Goal: Find specific page/section: Find specific page/section

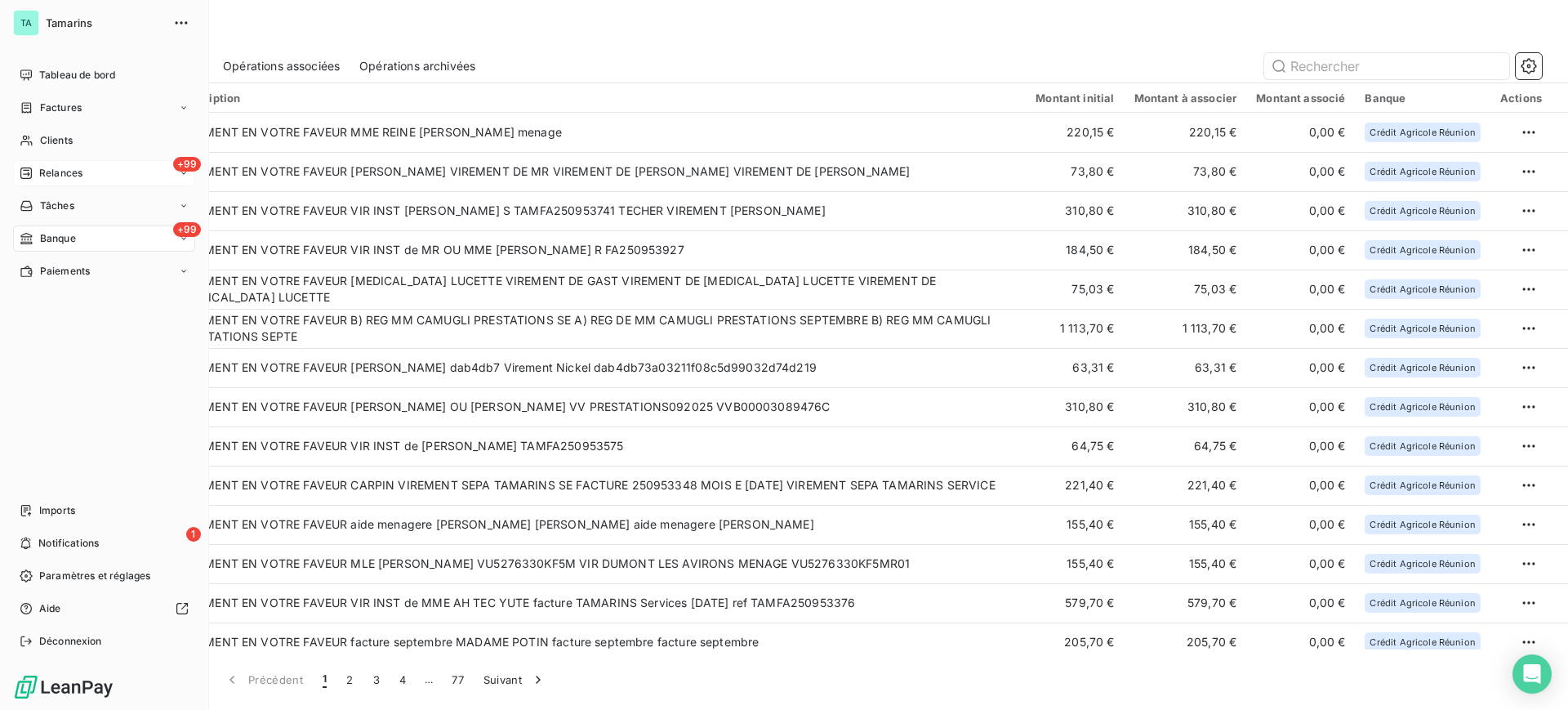
click at [68, 172] on span "Relances" at bounding box center [60, 173] width 43 height 14
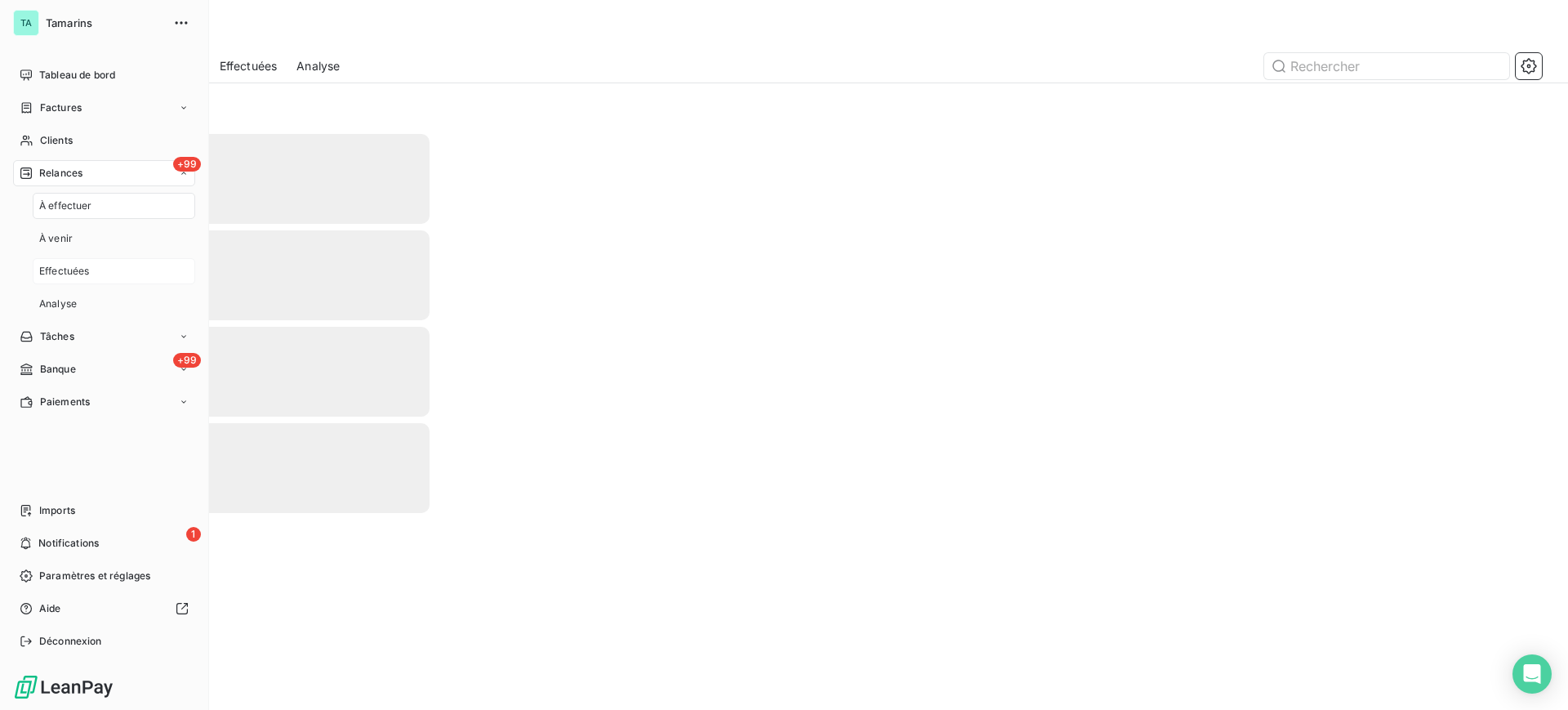
click at [71, 268] on span "Effectuées" at bounding box center [64, 271] width 51 height 14
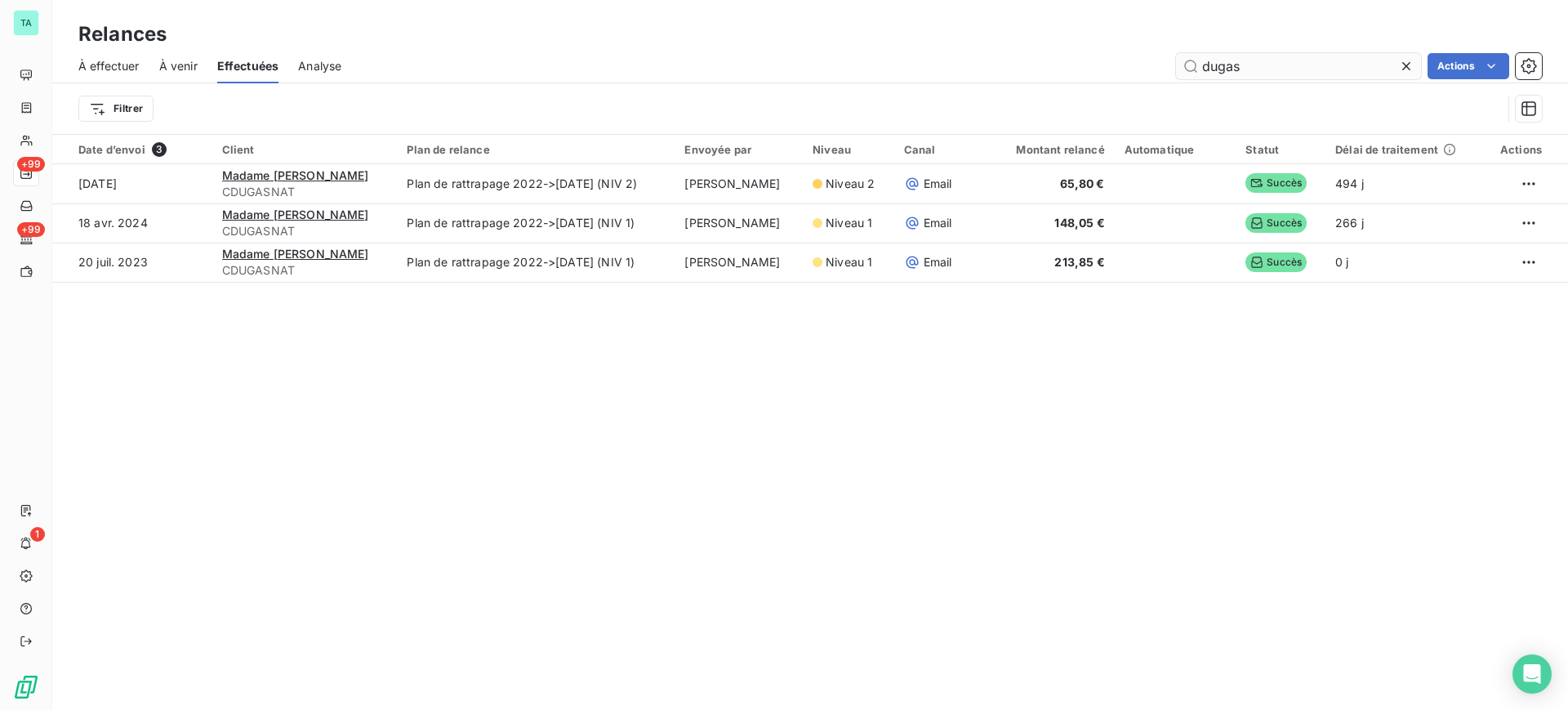
drag, startPoint x: 1271, startPoint y: 65, endPoint x: 1197, endPoint y: 63, distance: 74.0
click at [1197, 63] on input "dugas" at bounding box center [1299, 66] width 245 height 26
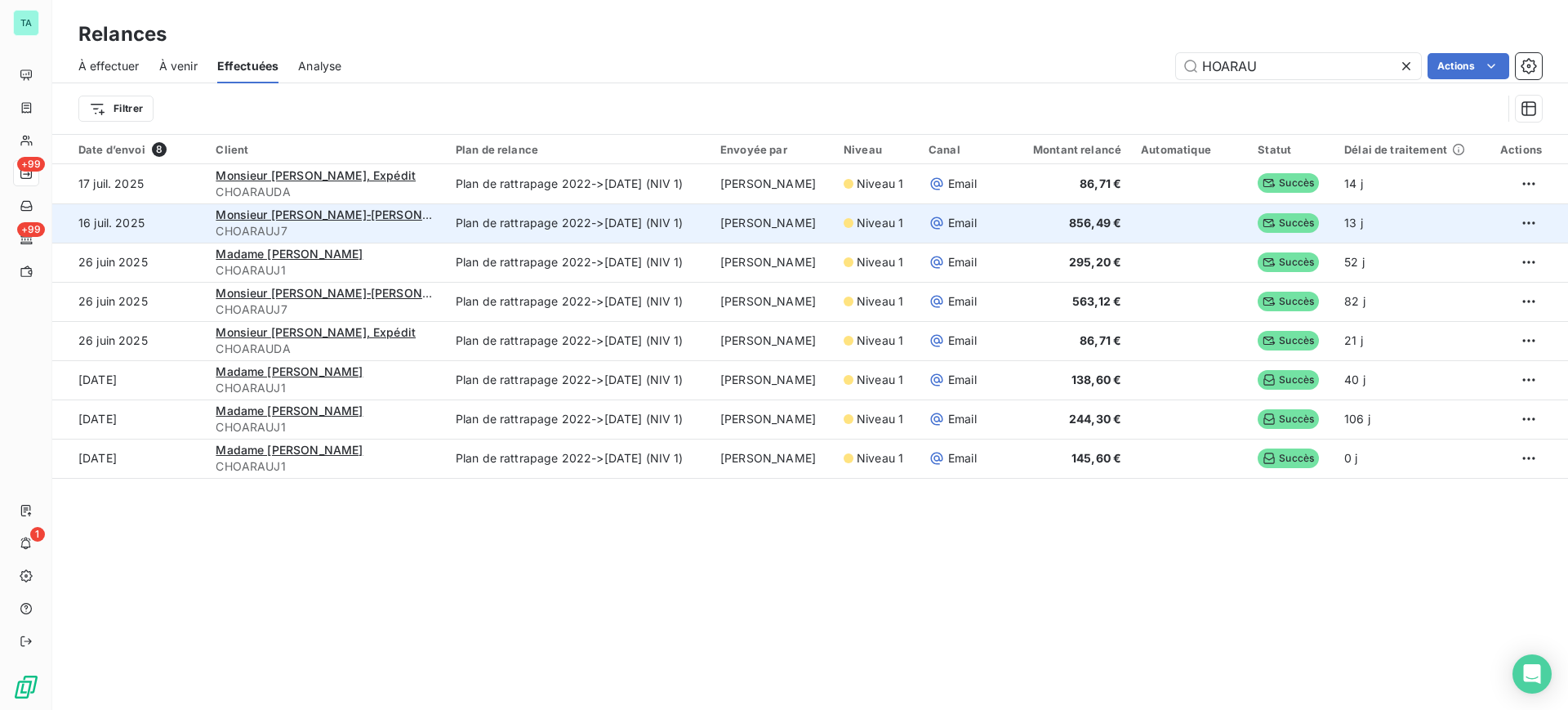
type input "HOARAU"
click at [411, 230] on span "CHOARAUJ7" at bounding box center [326, 231] width 220 height 16
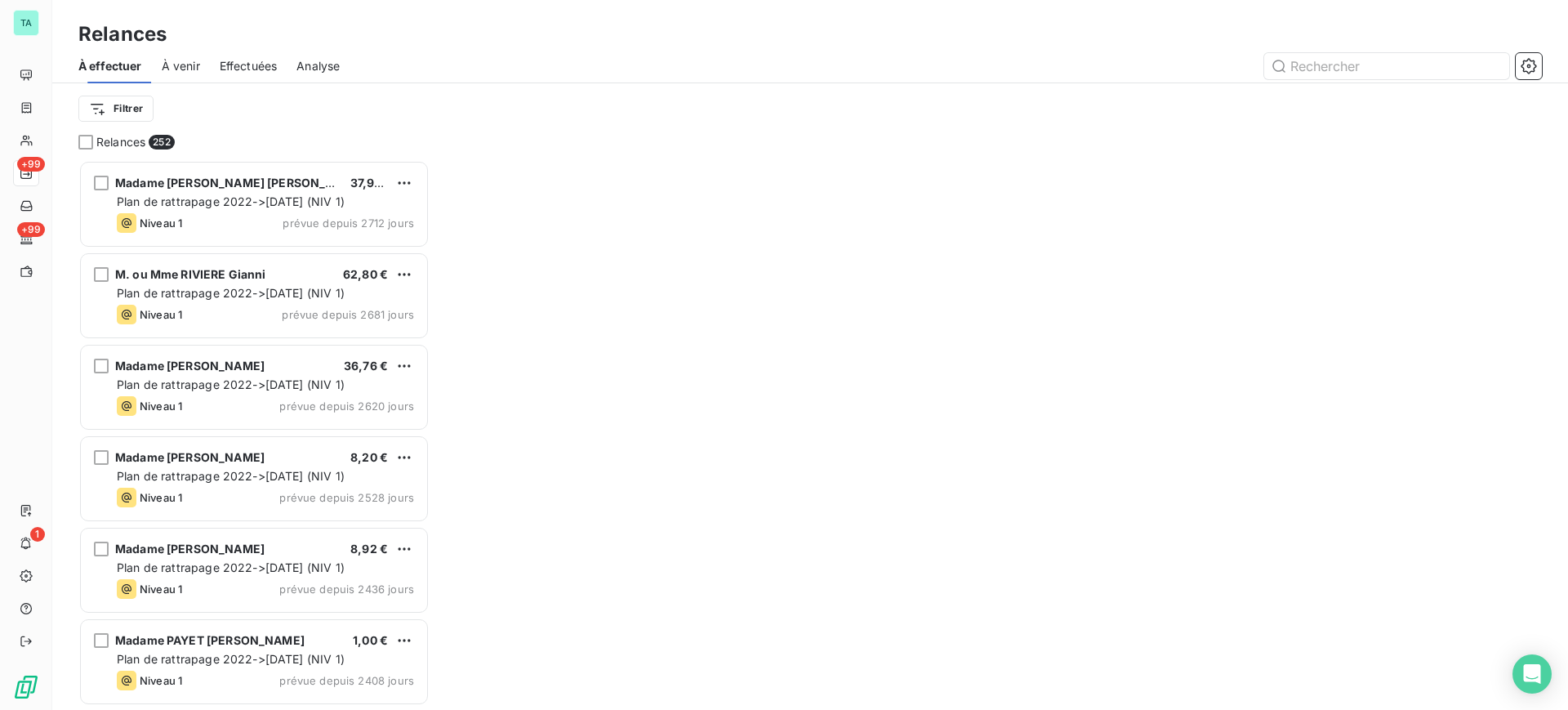
scroll to position [534, 336]
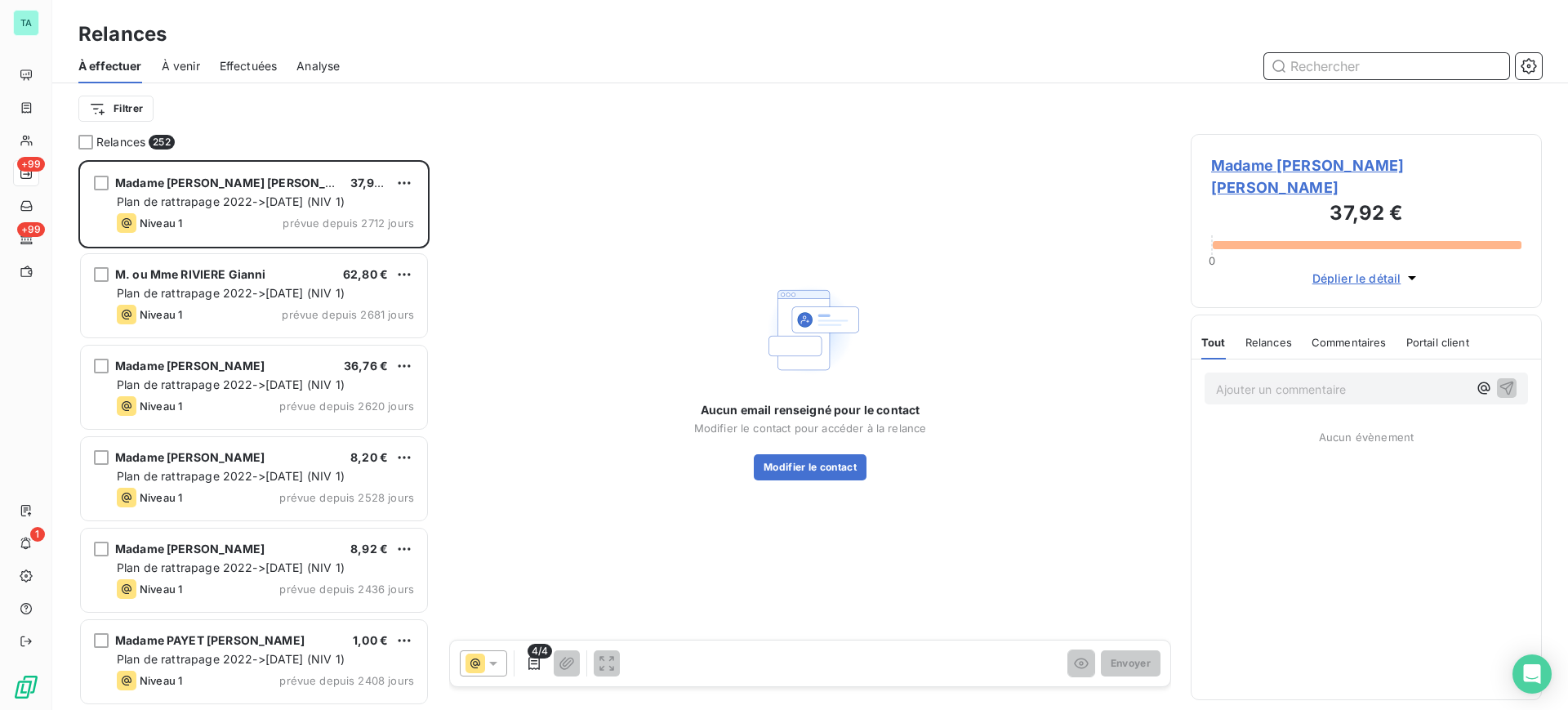
click at [259, 68] on span "Effectuées" at bounding box center [249, 66] width 58 height 16
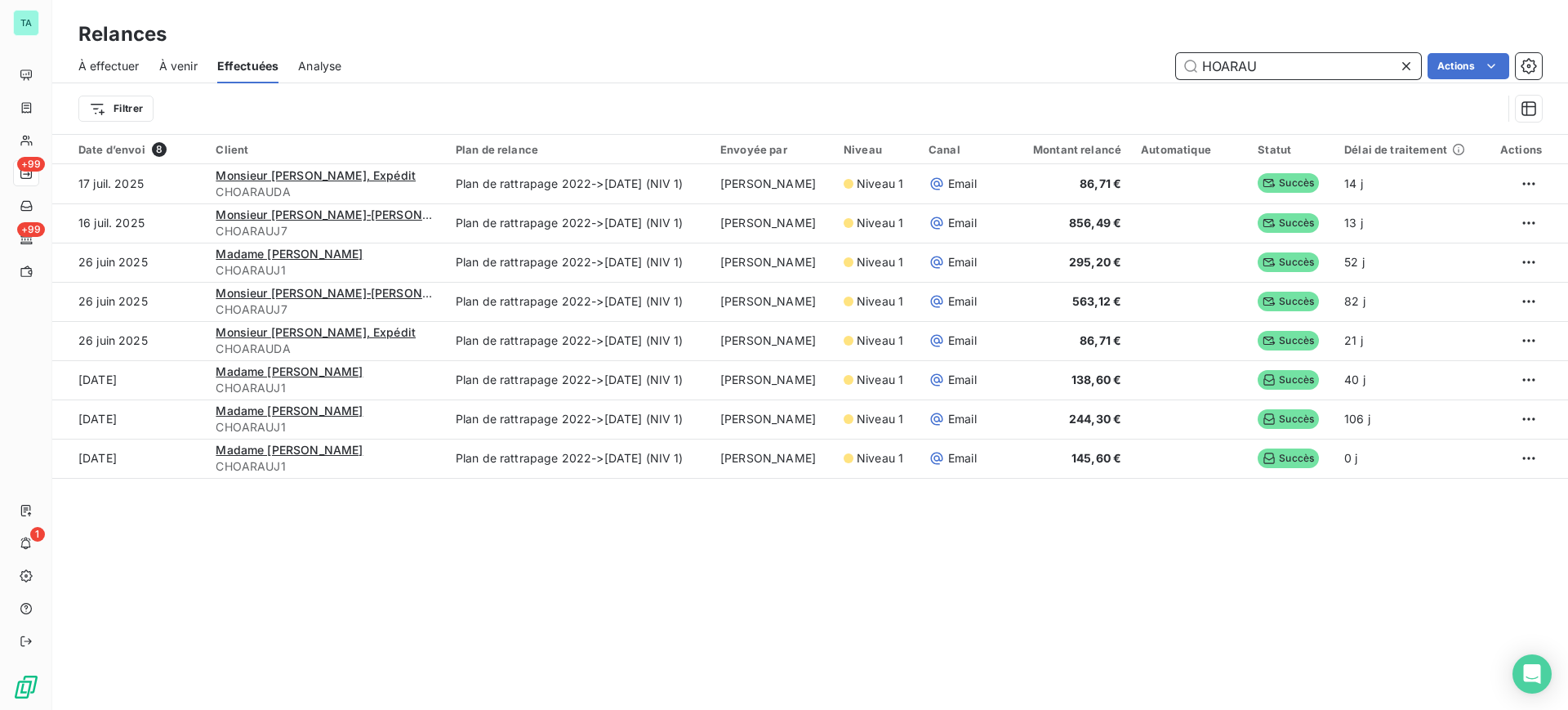
click at [126, 68] on span "À effectuer" at bounding box center [109, 66] width 61 height 16
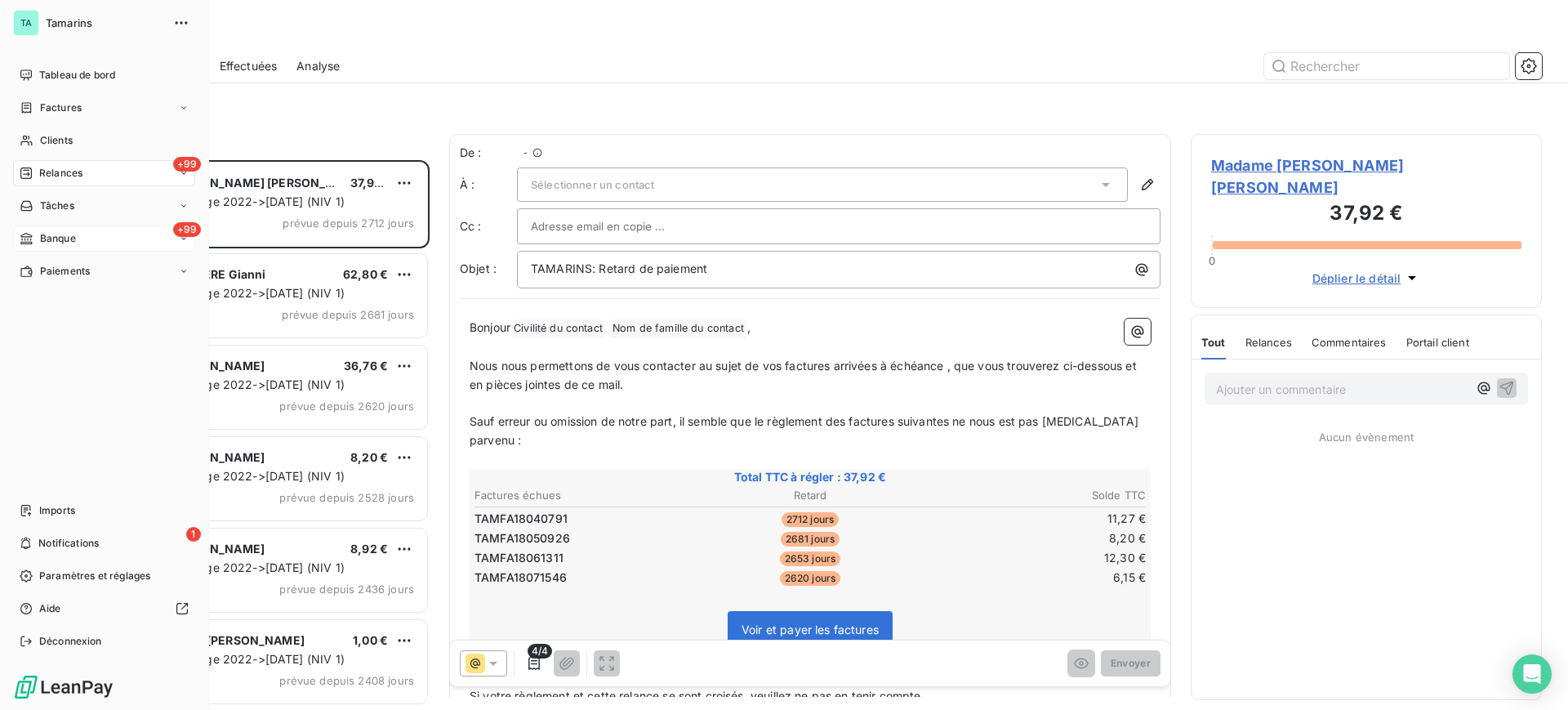
scroll to position [534, 336]
click at [71, 174] on span "Relances" at bounding box center [60, 173] width 43 height 14
click at [64, 371] on span "Banque" at bounding box center [58, 369] width 36 height 14
